Goal: Task Accomplishment & Management: Use online tool/utility

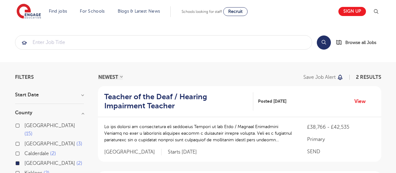
scroll to position [82, 0]
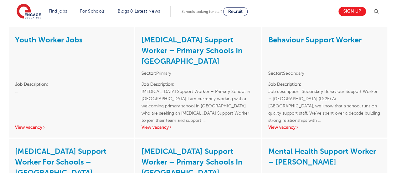
scroll to position [122, 0]
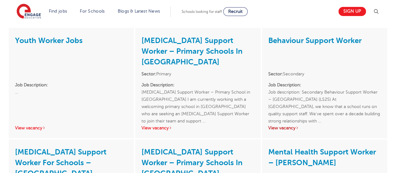
click at [283, 125] on link "View vacancy" at bounding box center [284, 127] width 31 height 5
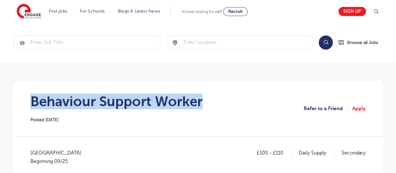
drag, startPoint x: 33, startPoint y: 101, endPoint x: 213, endPoint y: 89, distance: 181.2
click at [213, 89] on section "Behaviour Support Worker Posted [DATE] Refer to a Friend Apply" at bounding box center [198, 108] width 361 height 55
copy h1 "Behaviour Support Worker"
